Goal: Find specific page/section: Find specific page/section

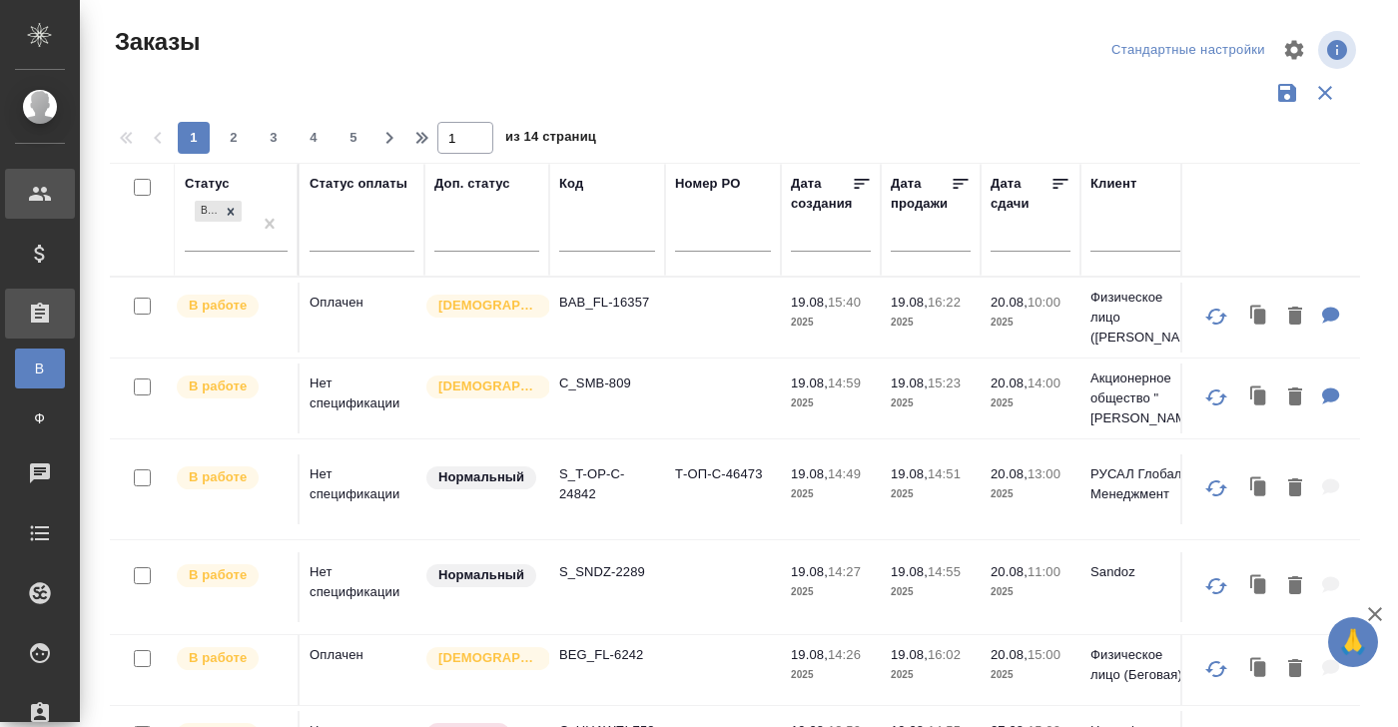
click at [43, 201] on icon at bounding box center [40, 194] width 24 height 24
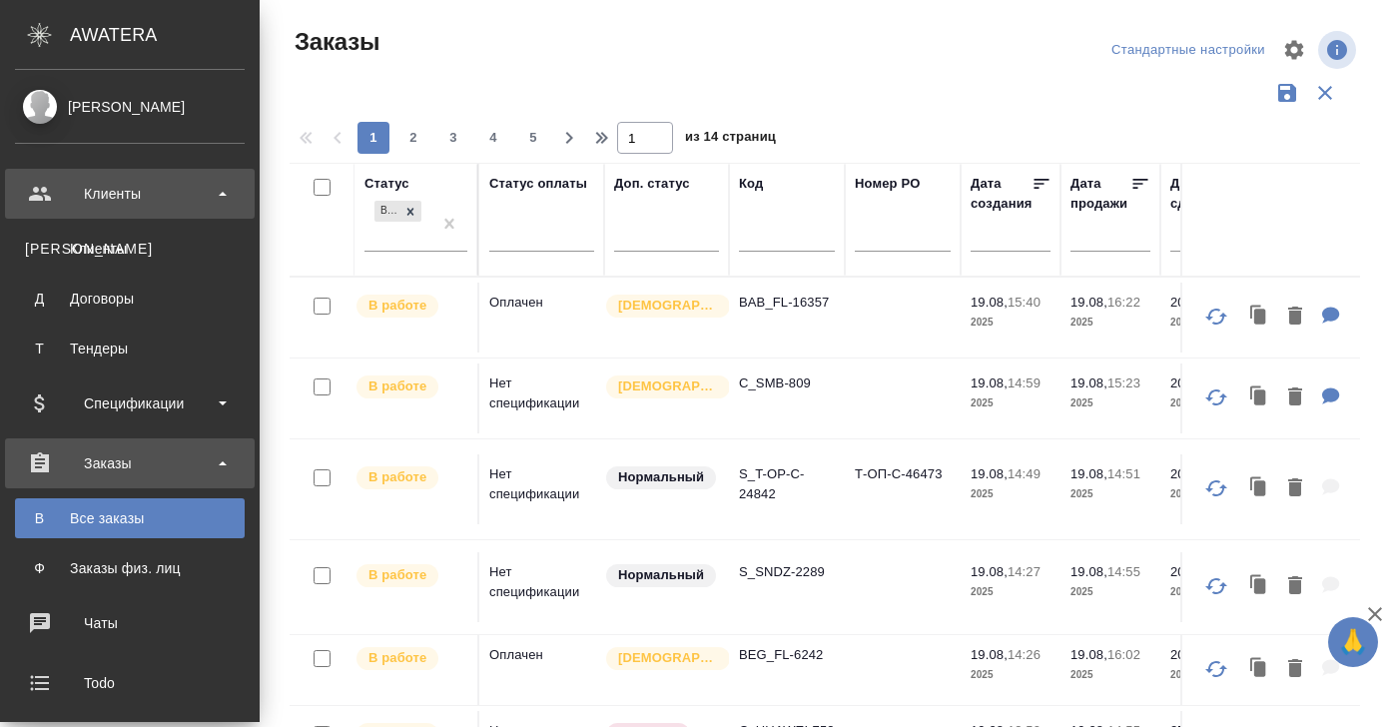
click at [102, 201] on div "Клиенты" at bounding box center [130, 194] width 230 height 30
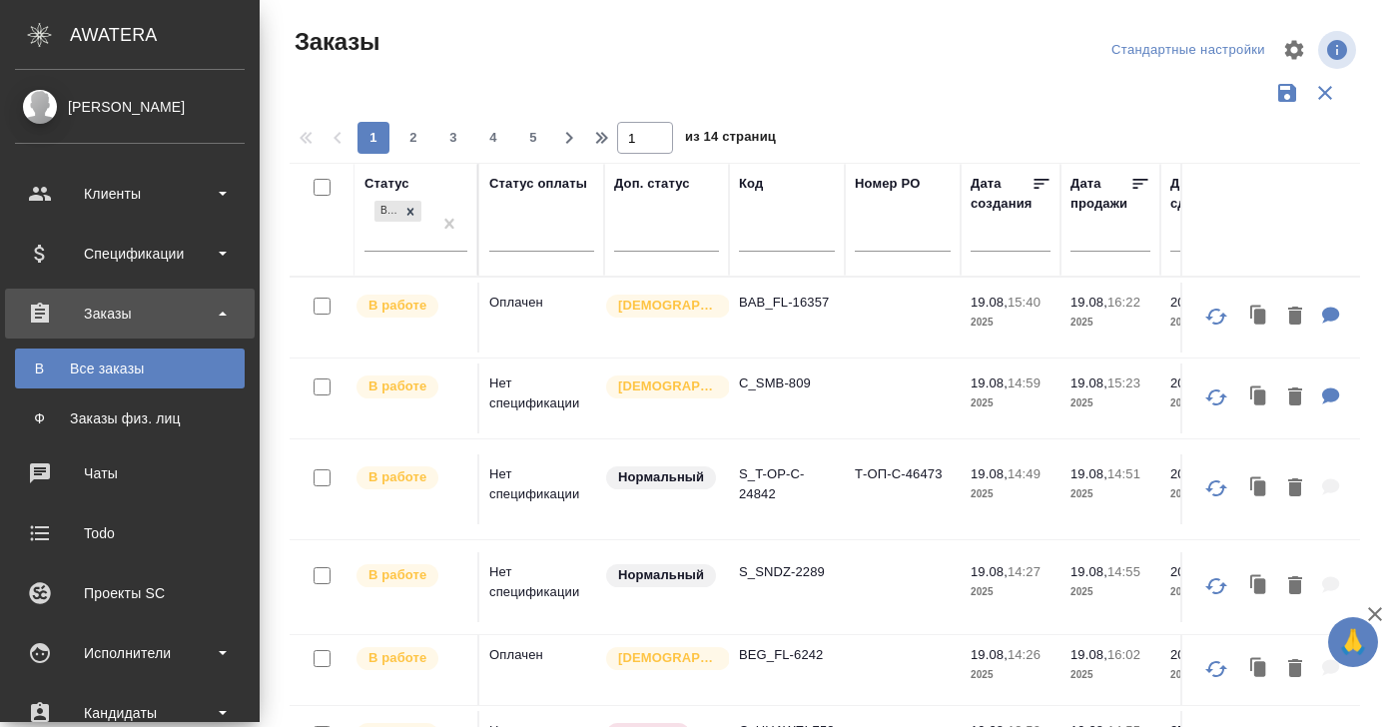
click at [106, 314] on div "Заказы" at bounding box center [130, 313] width 230 height 30
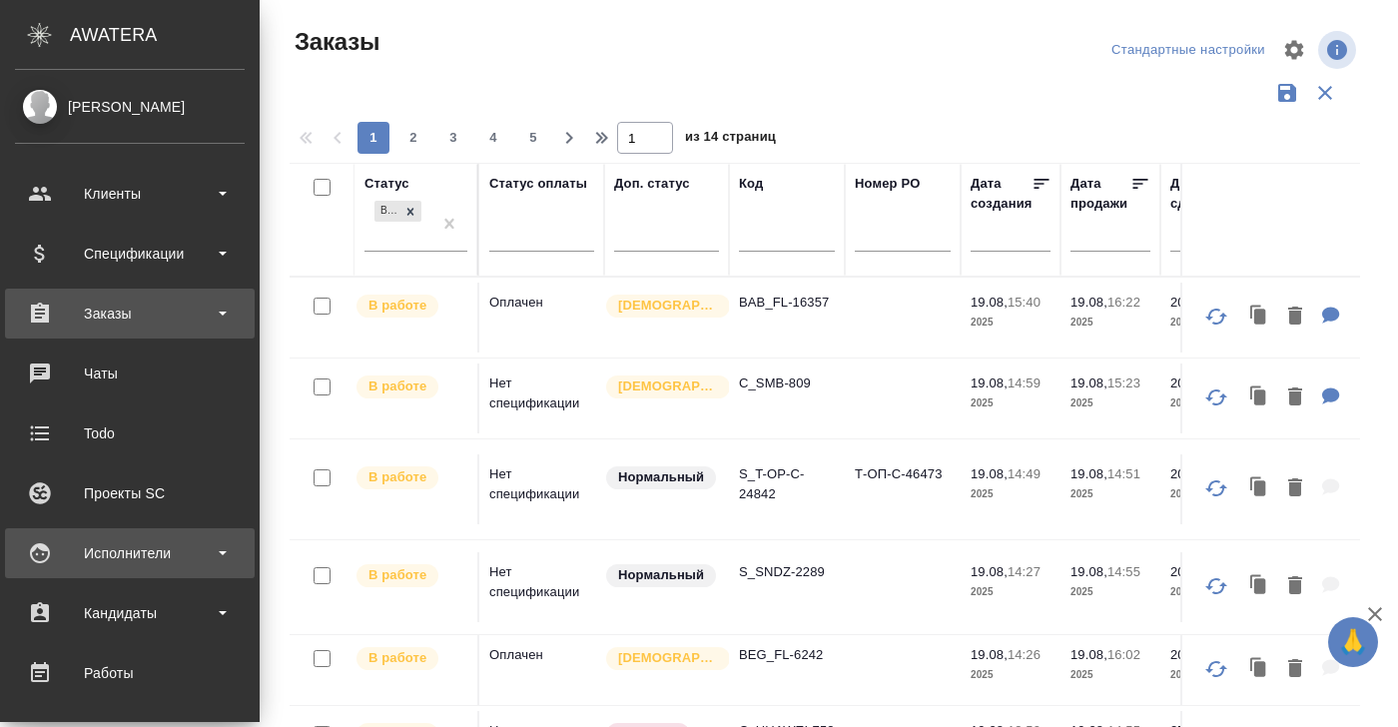
click at [110, 547] on div "Исполнители" at bounding box center [130, 553] width 230 height 30
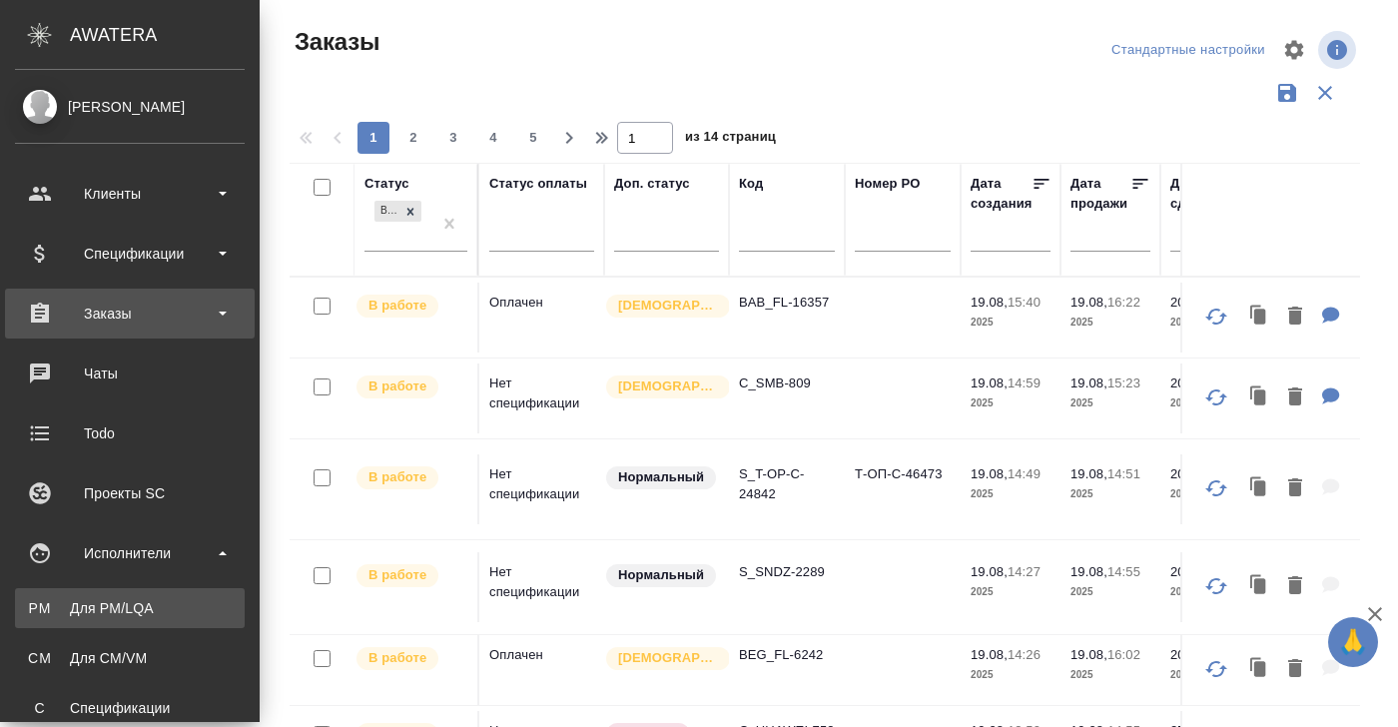
click at [106, 600] on div "Для PM/LQA" at bounding box center [130, 608] width 210 height 20
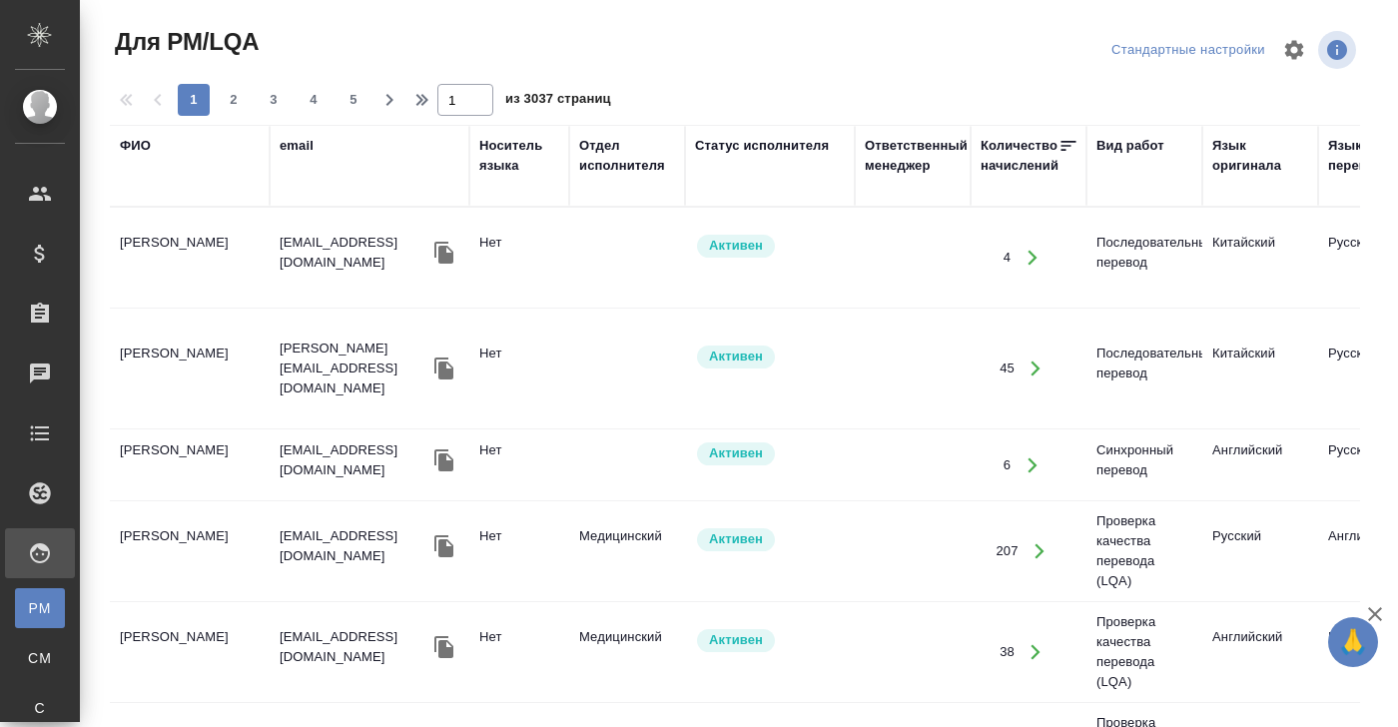
click at [131, 147] on div "ФИО" at bounding box center [135, 146] width 31 height 20
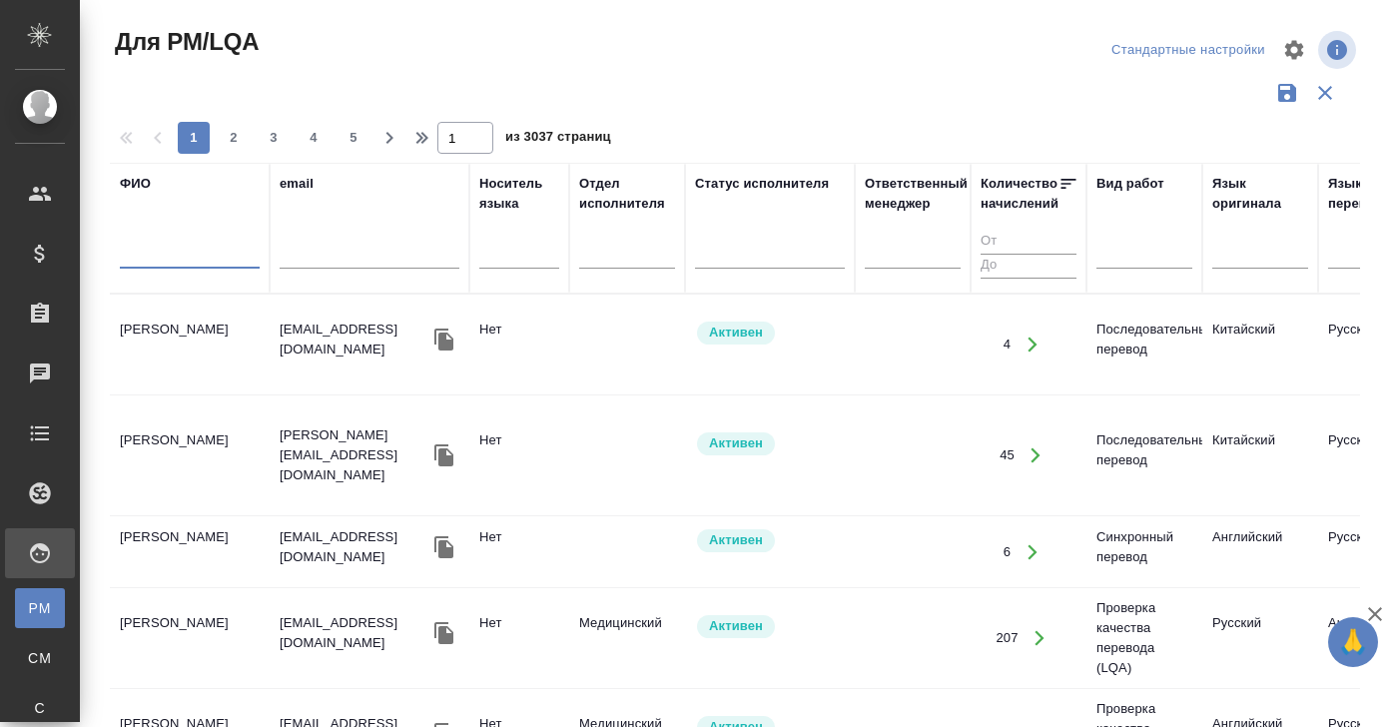
click at [144, 265] on input "text" at bounding box center [190, 256] width 140 height 25
type input "камакина"
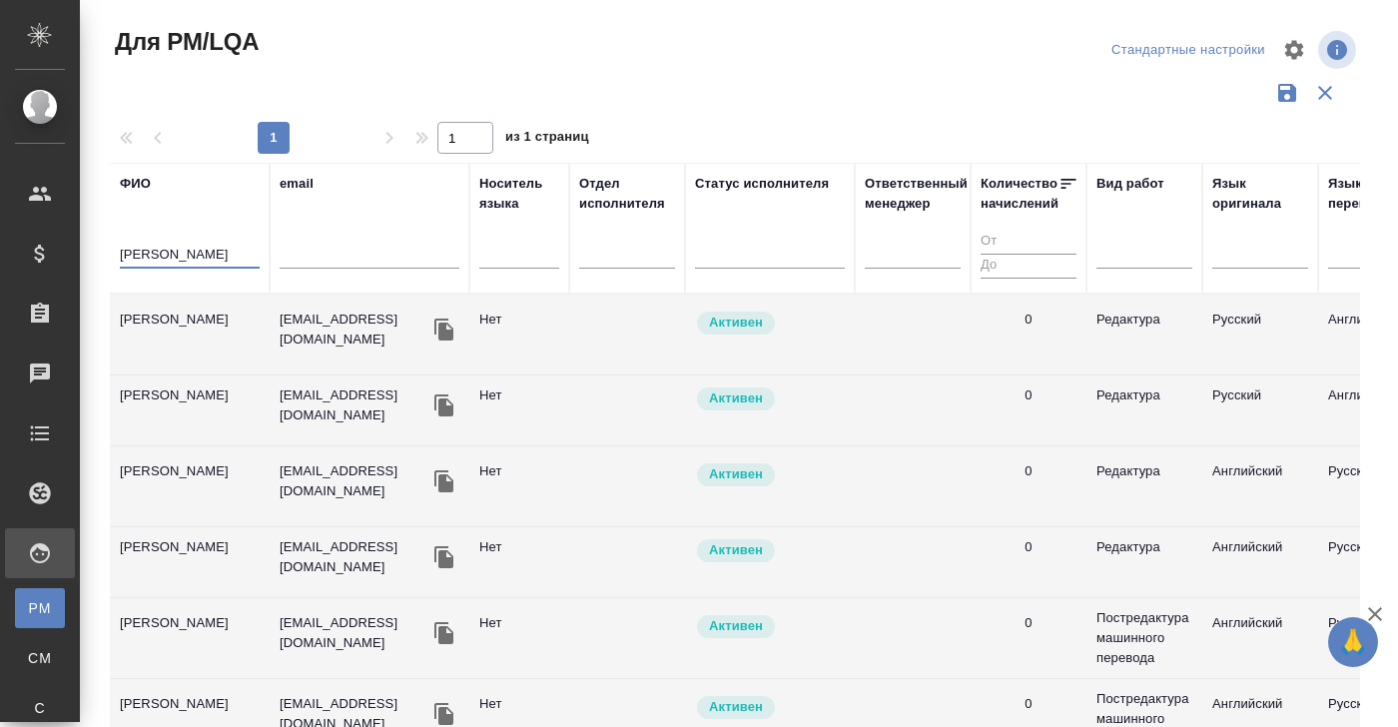
click at [194, 323] on td "[PERSON_NAME]" at bounding box center [190, 334] width 160 height 70
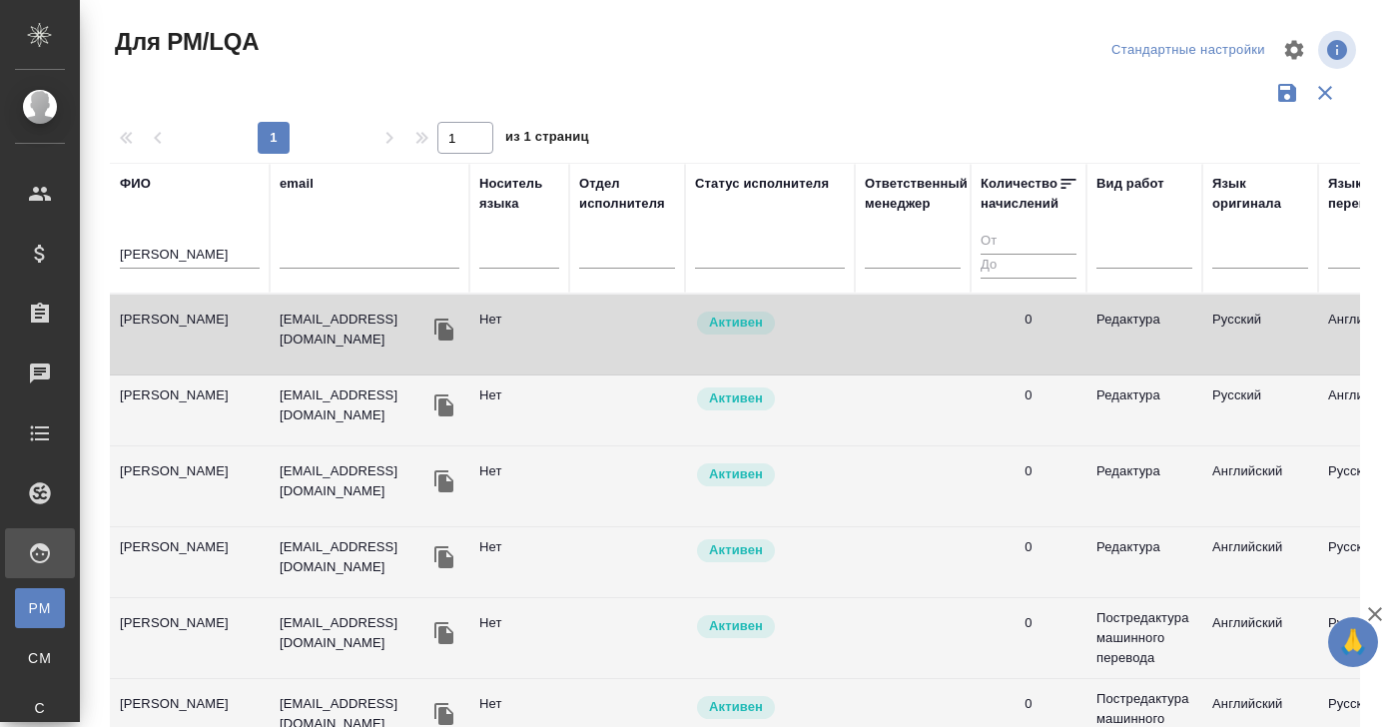
click at [194, 323] on td "[PERSON_NAME]" at bounding box center [190, 334] width 160 height 70
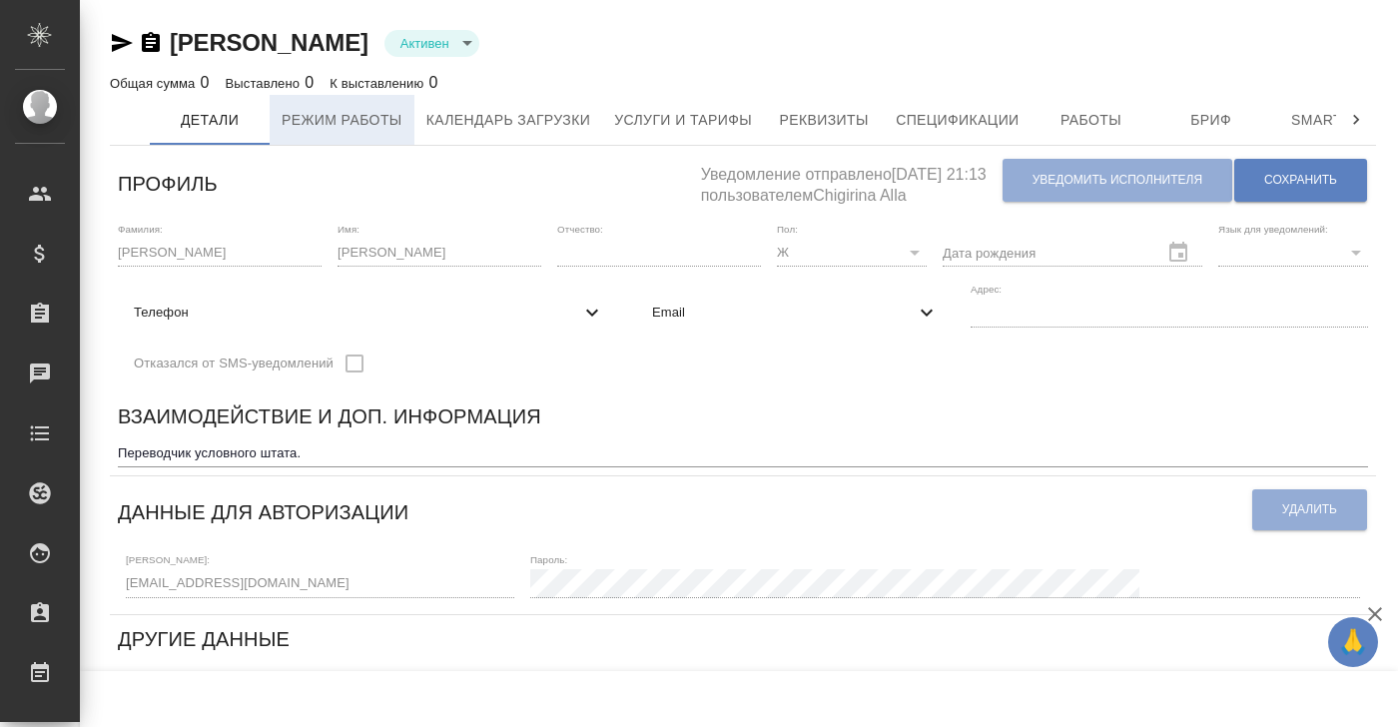
click at [276, 131] on button "Режим работы" at bounding box center [342, 120] width 145 height 50
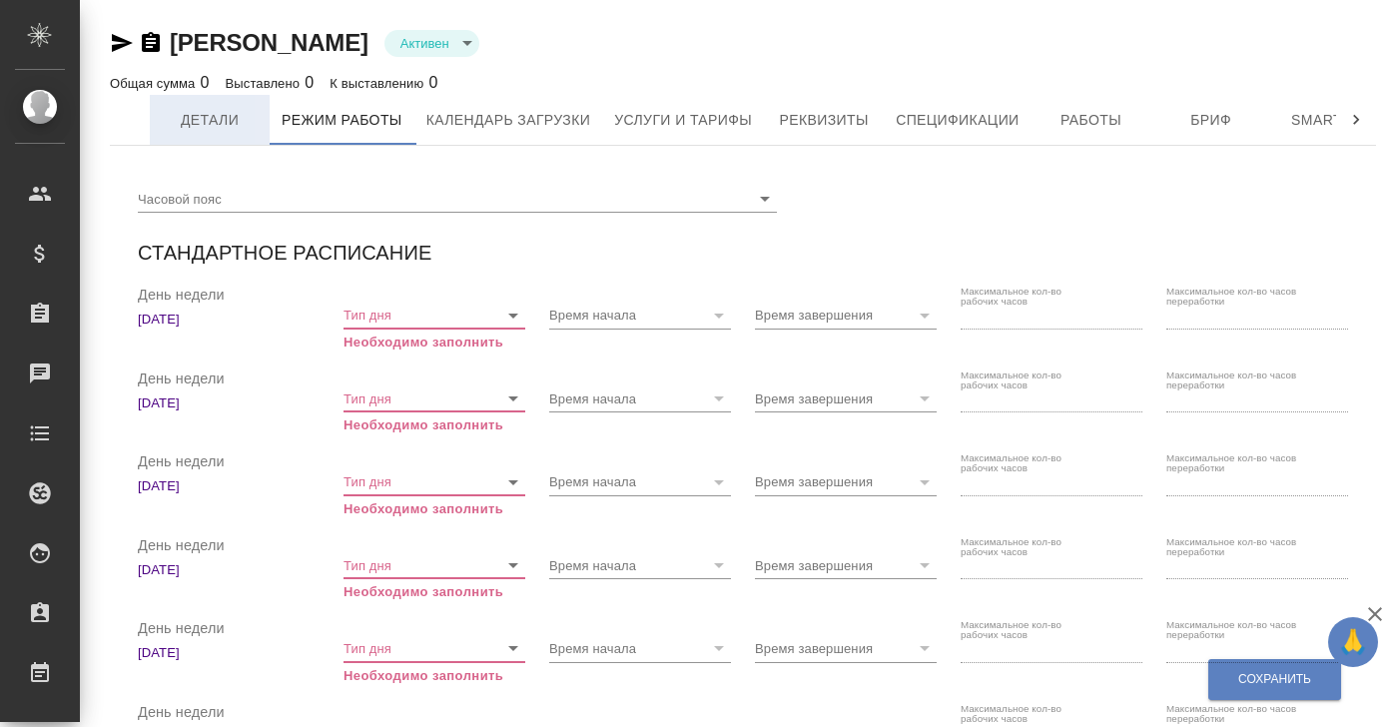
click at [204, 130] on span "Детали" at bounding box center [210, 120] width 96 height 25
